Goal: Task Accomplishment & Management: Manage account settings

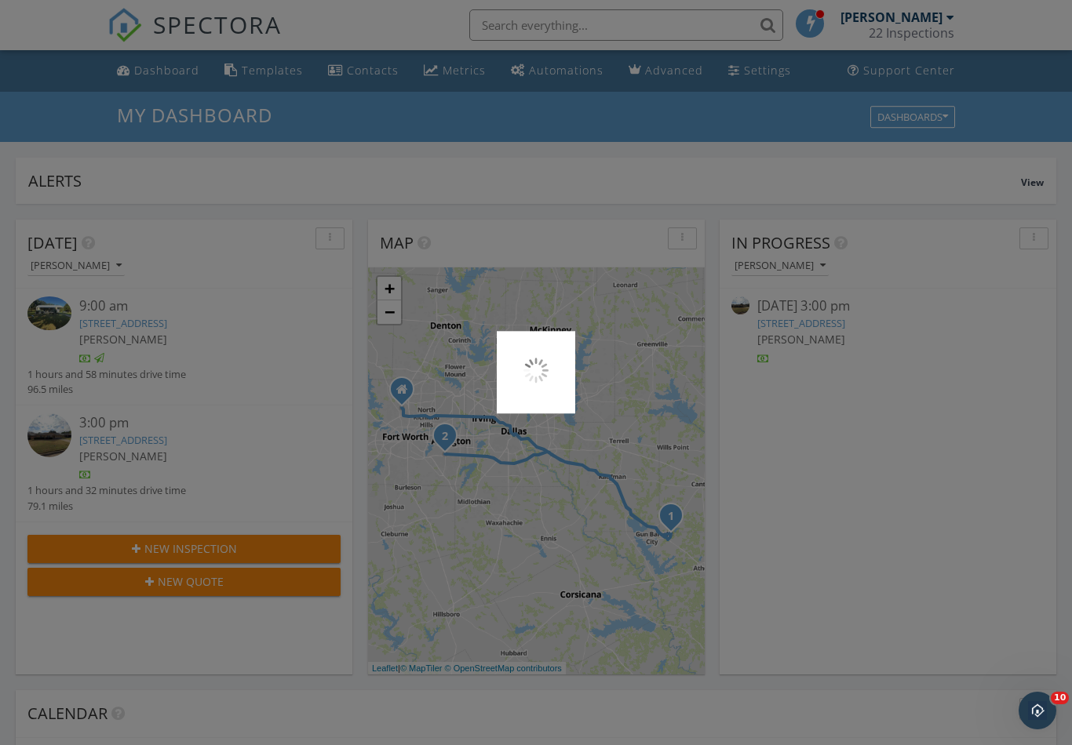
scroll to position [1429, 1073]
click at [187, 31] on div at bounding box center [536, 372] width 1072 height 745
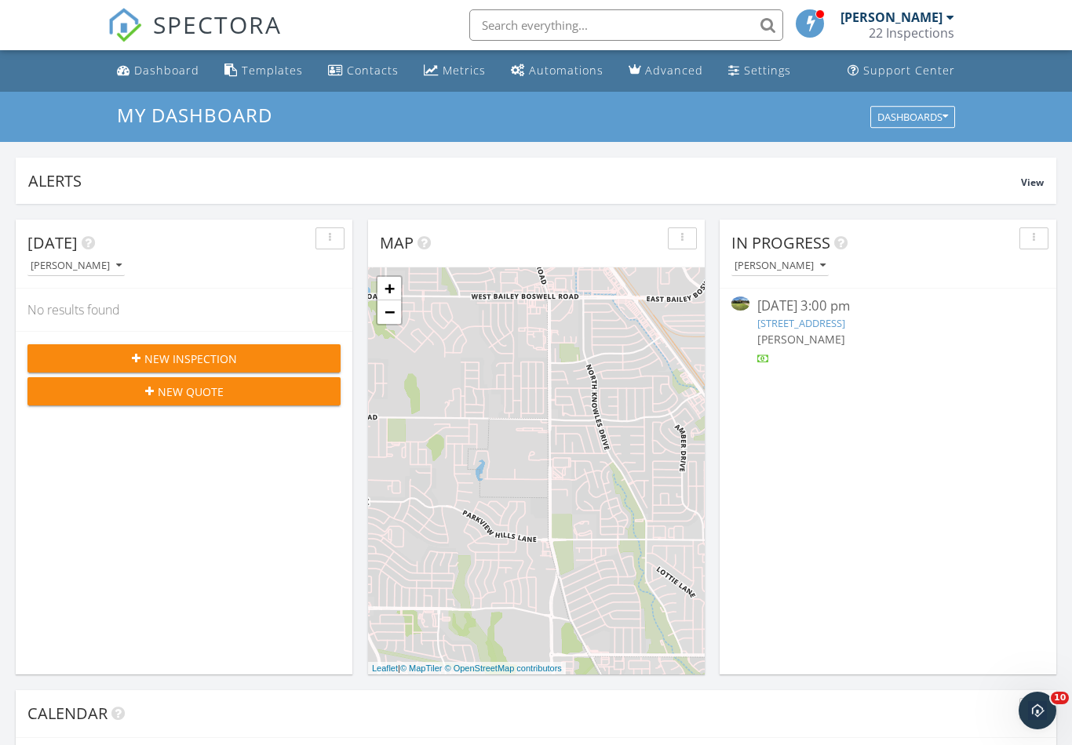
click at [829, 309] on div "[DATE] 3:00 pm" at bounding box center [887, 307] width 261 height 20
click at [736, 304] on img at bounding box center [740, 303] width 18 height 13
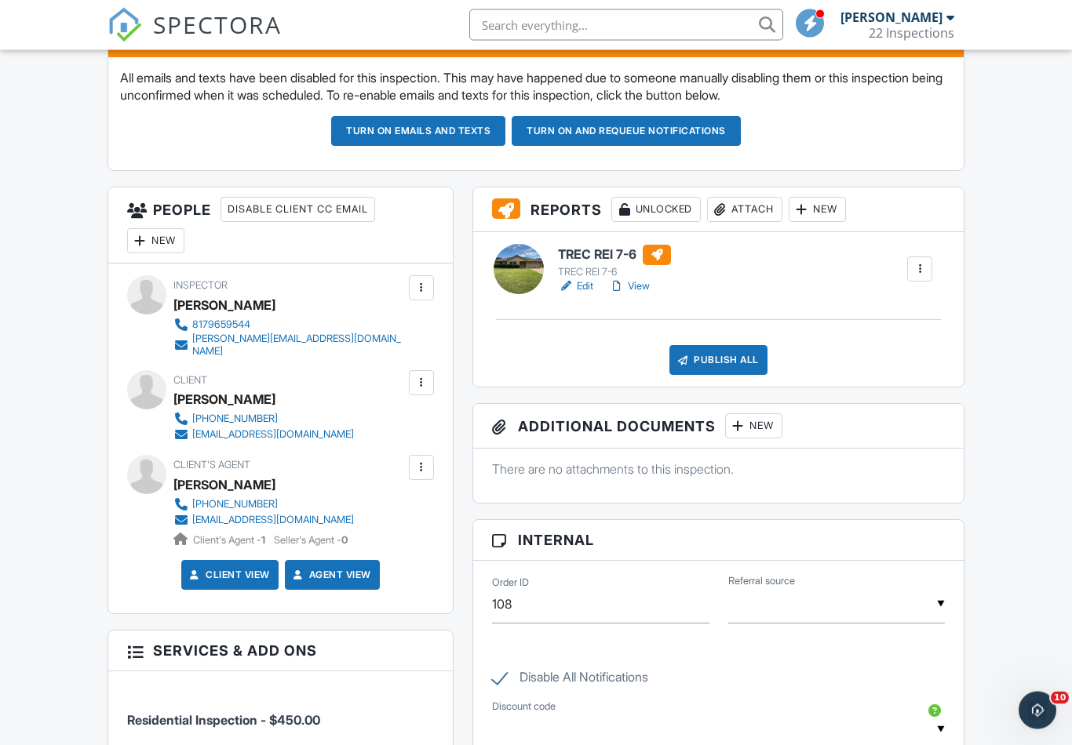
scroll to position [471, 0]
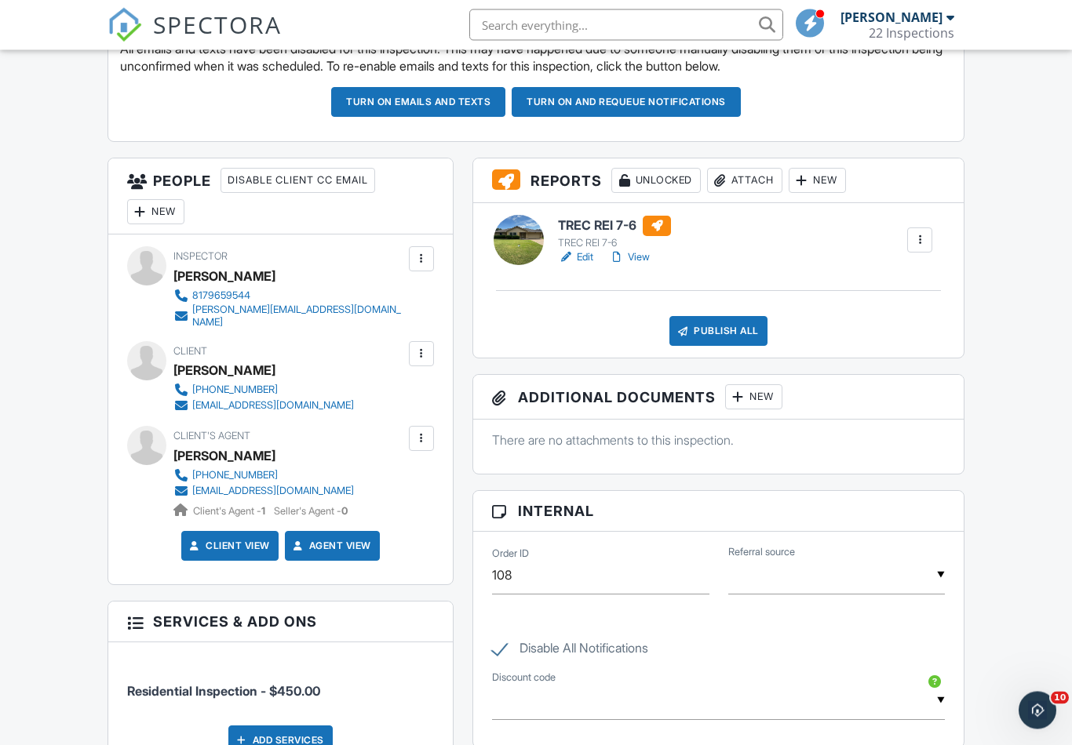
click at [738, 335] on div "Publish All" at bounding box center [718, 332] width 98 height 30
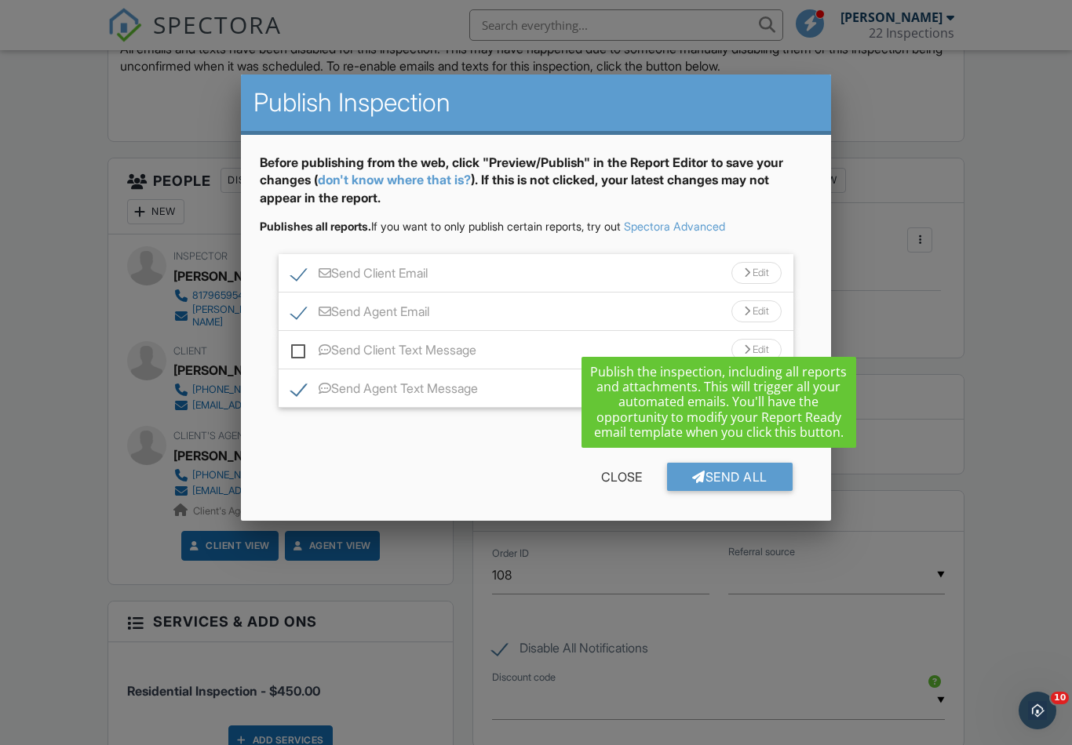
click at [305, 359] on label "Send Client Text Message" at bounding box center [383, 353] width 185 height 20
click at [301, 348] on input "Send Client Text Message" at bounding box center [296, 342] width 10 height 10
checkbox input "true"
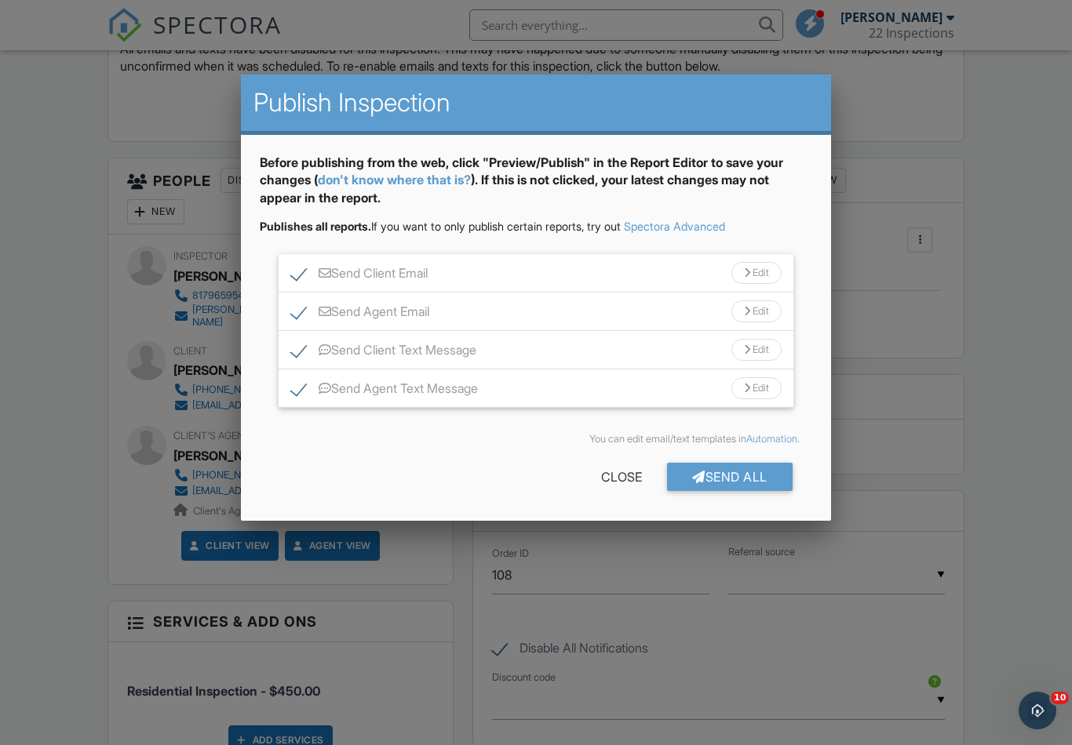
click at [744, 475] on div "Send All" at bounding box center [730, 477] width 126 height 28
